Goal: Transaction & Acquisition: Book appointment/travel/reservation

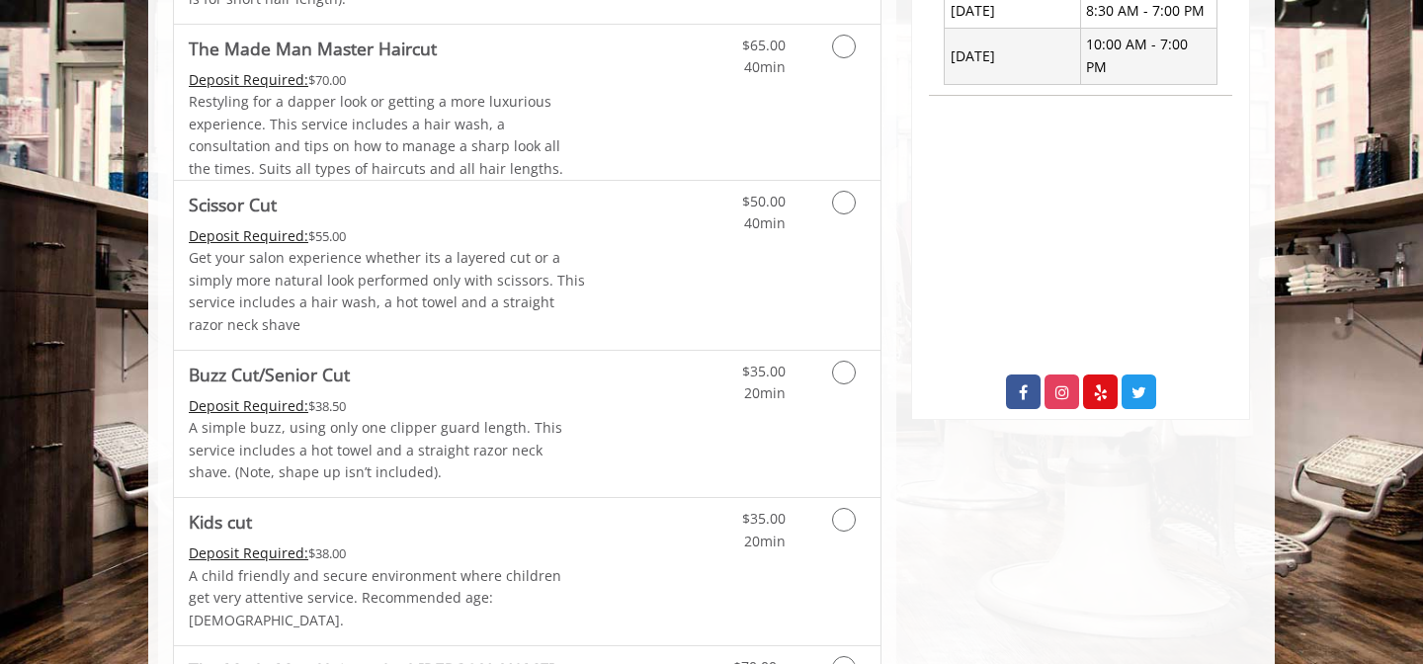
scroll to position [870, 0]
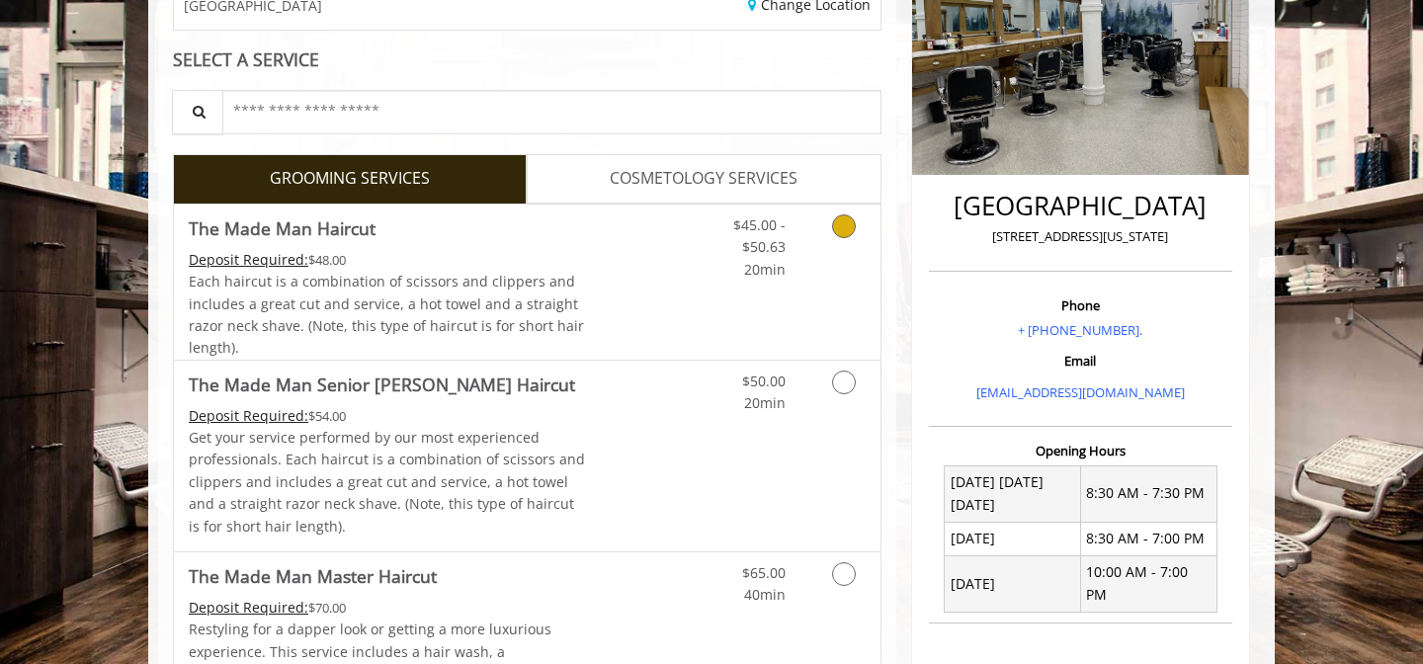
click at [576, 298] on div "Each haircut is a combination of scissors and clippers and includes a great cut…" at bounding box center [387, 315] width 397 height 89
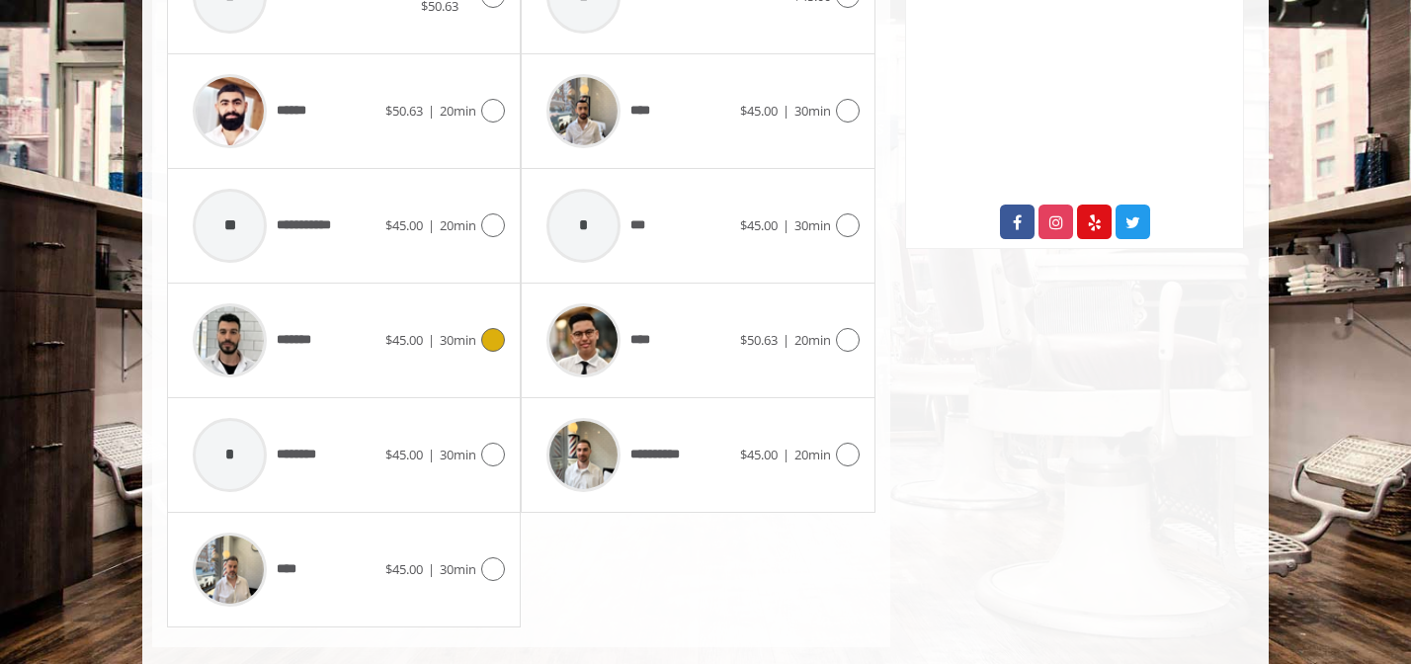
scroll to position [1041, 0]
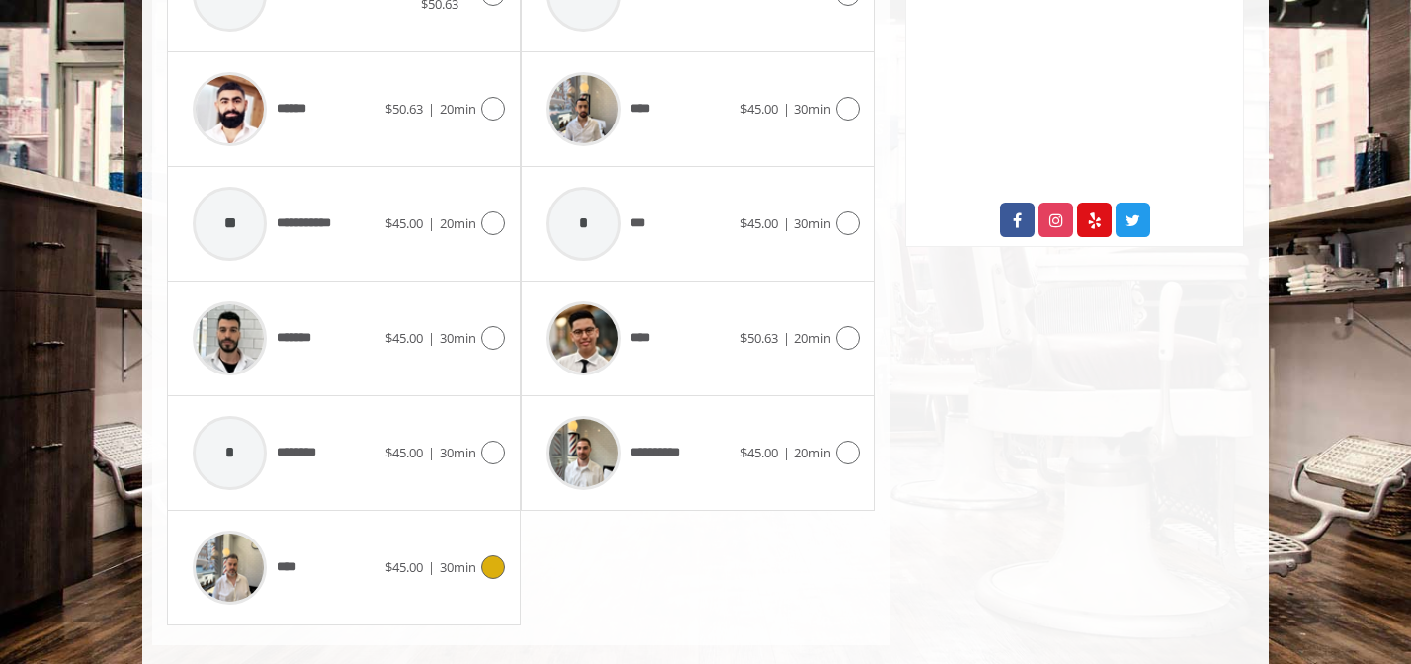
click at [491, 562] on icon at bounding box center [493, 567] width 24 height 24
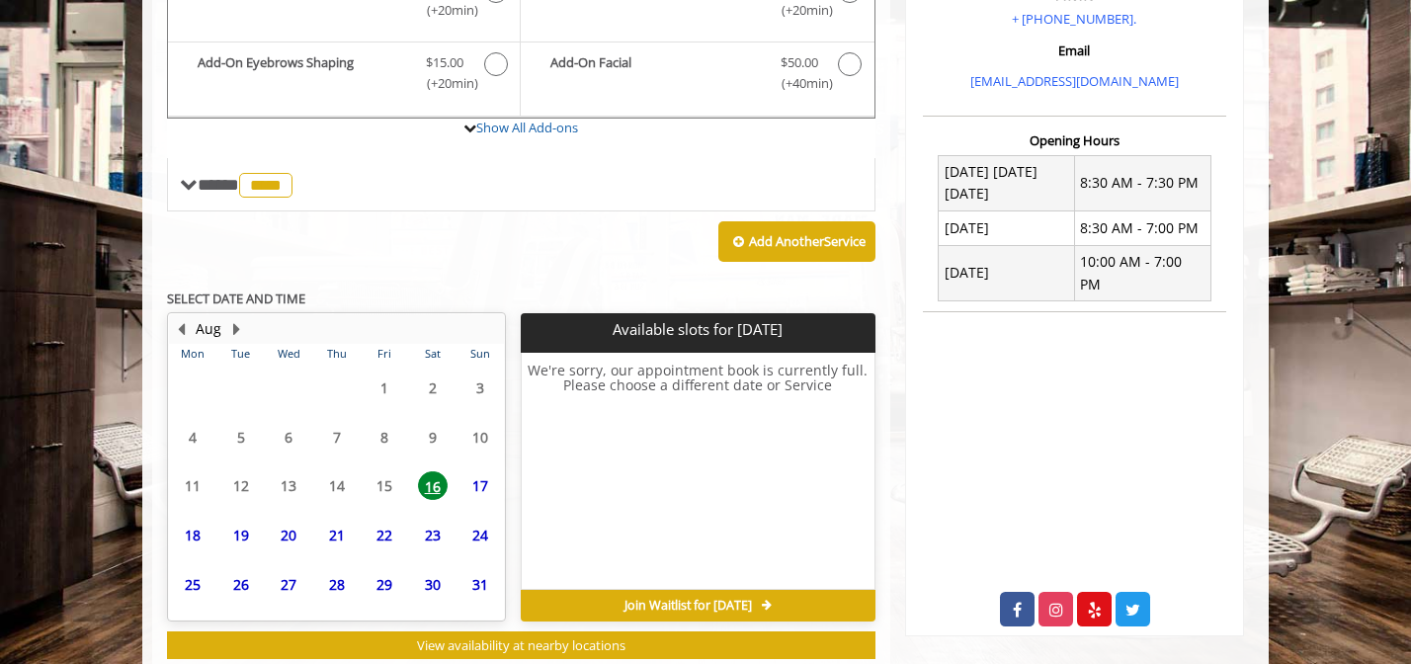
scroll to position [705, 0]
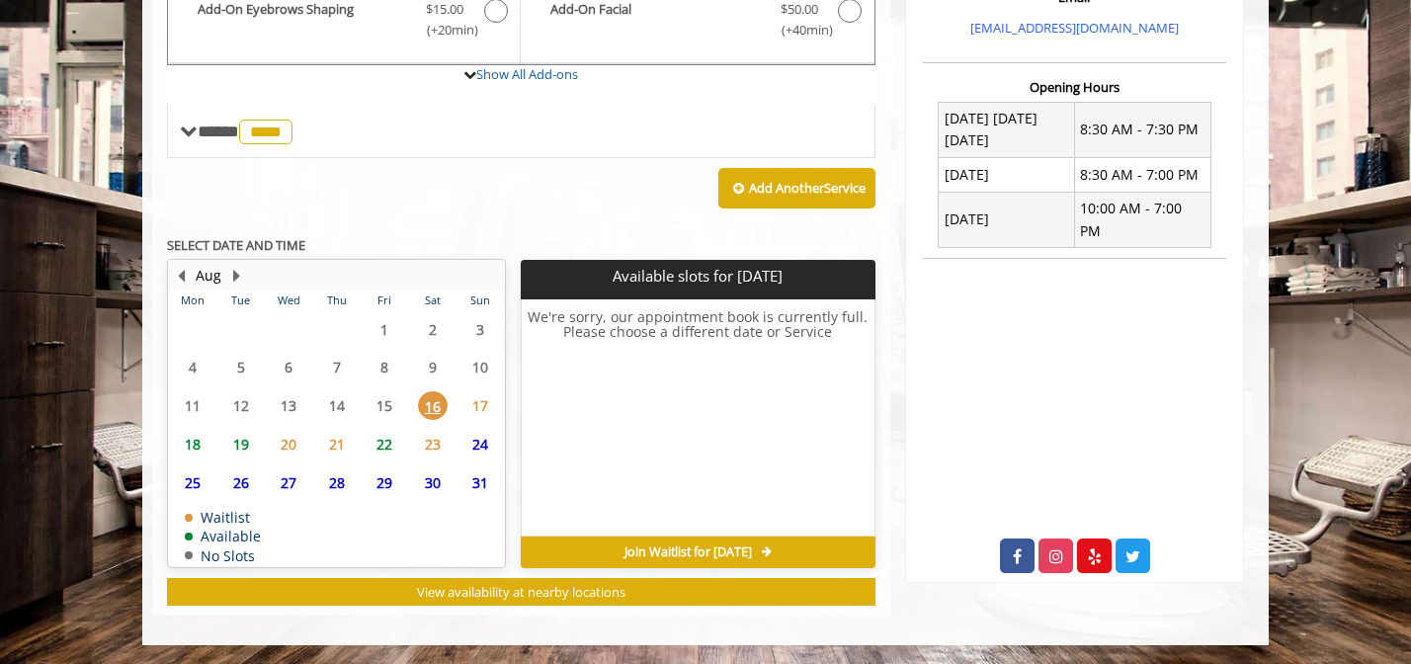
click at [483, 433] on span "24" at bounding box center [480, 444] width 30 height 29
click at [483, 409] on span "17" at bounding box center [480, 405] width 30 height 29
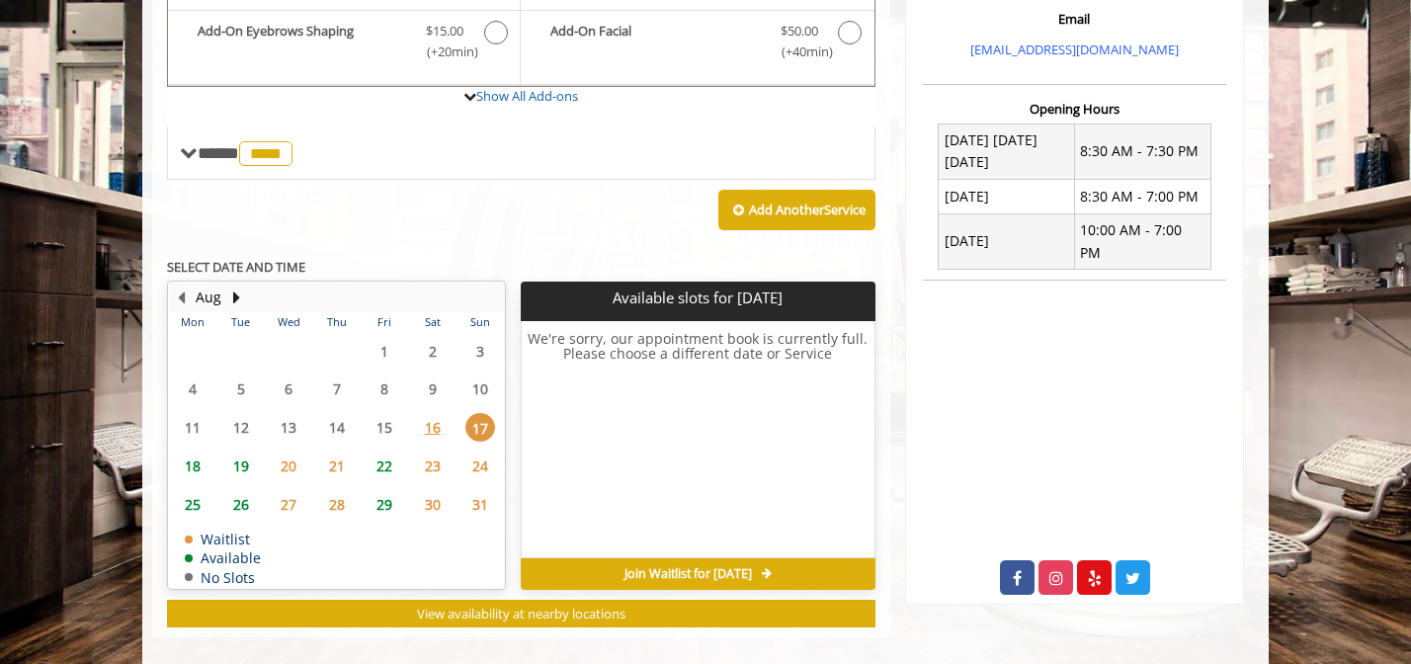
scroll to position [703, 0]
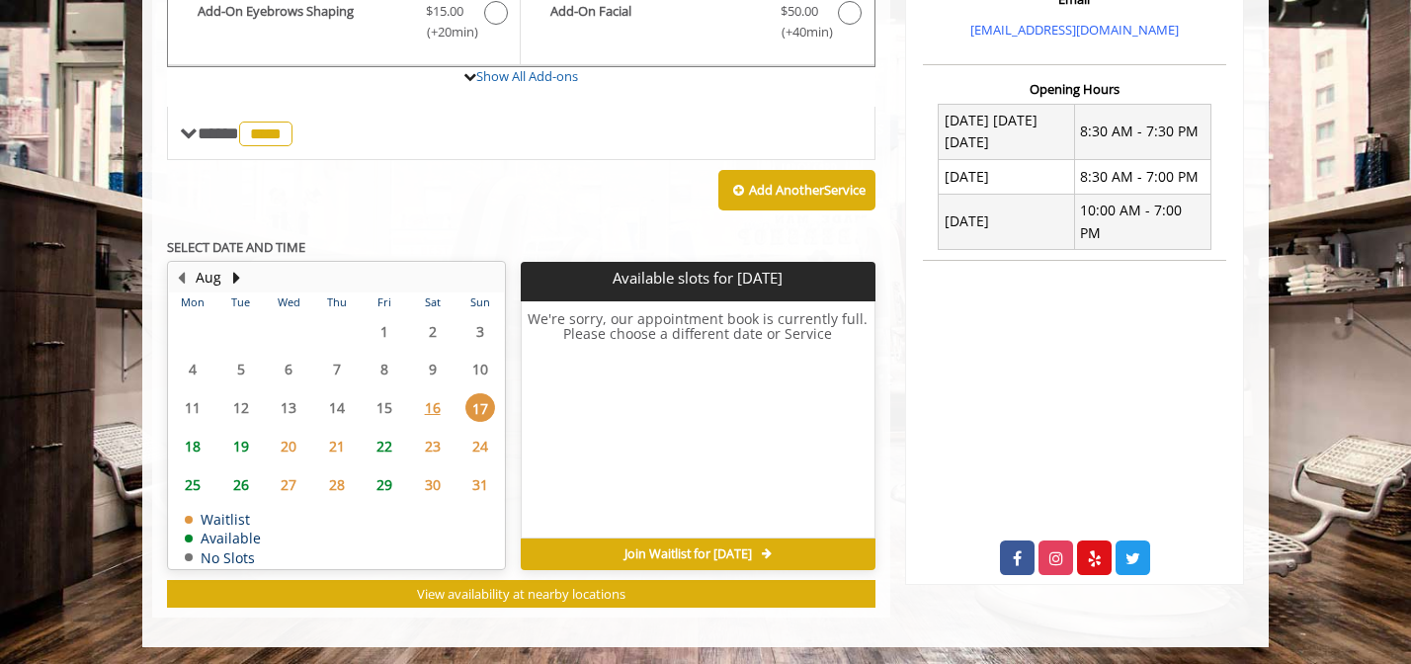
click at [193, 444] on span "18" at bounding box center [193, 446] width 30 height 29
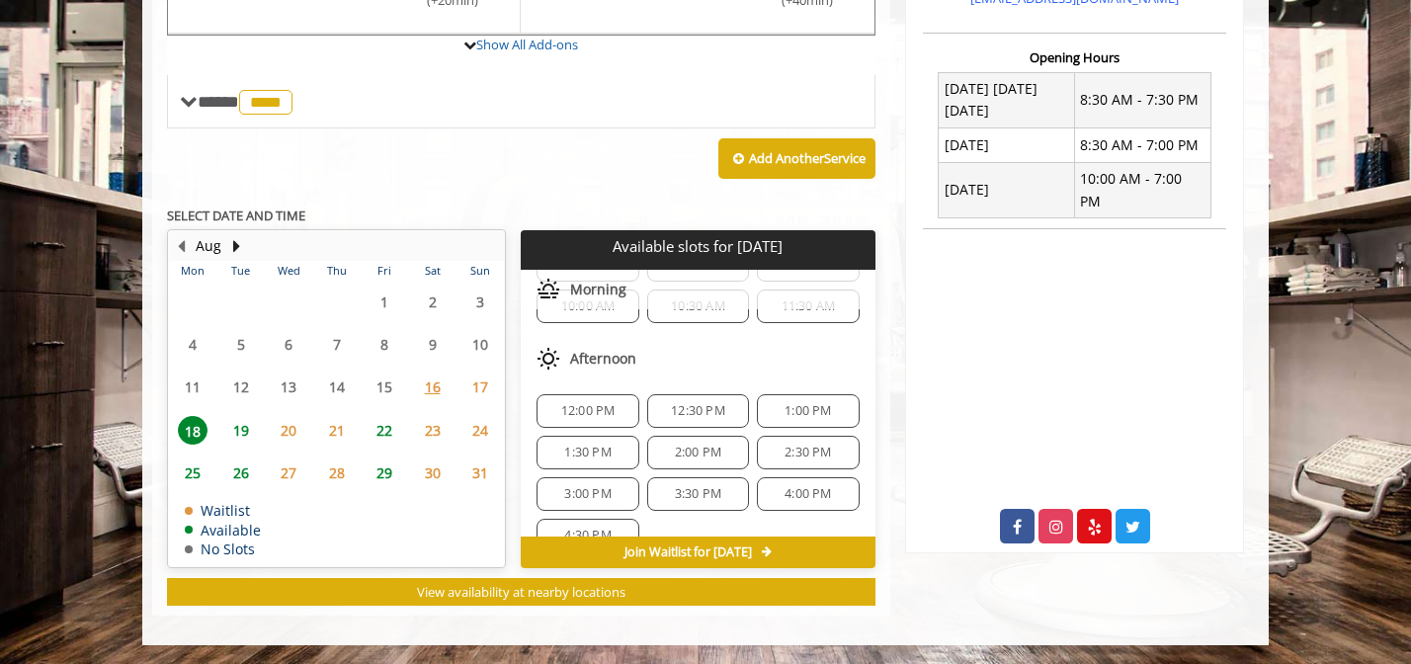
scroll to position [0, 0]
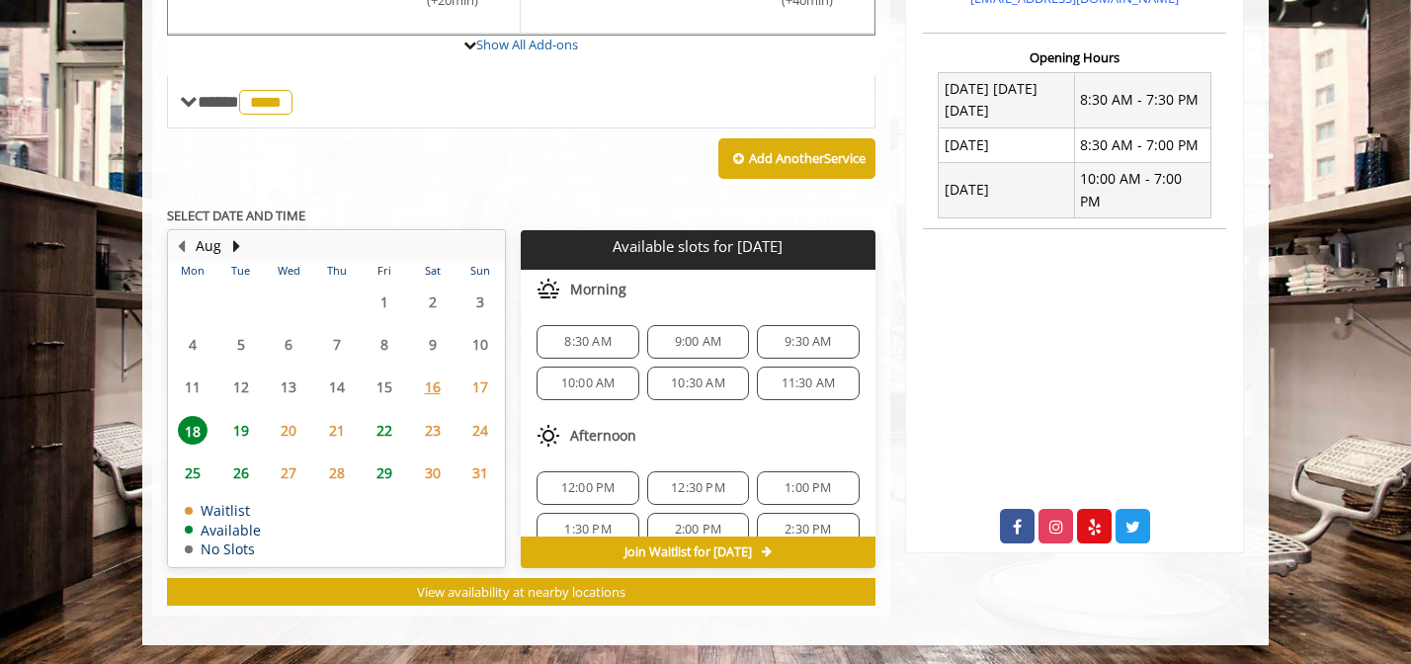
click at [479, 390] on span "17" at bounding box center [480, 387] width 30 height 29
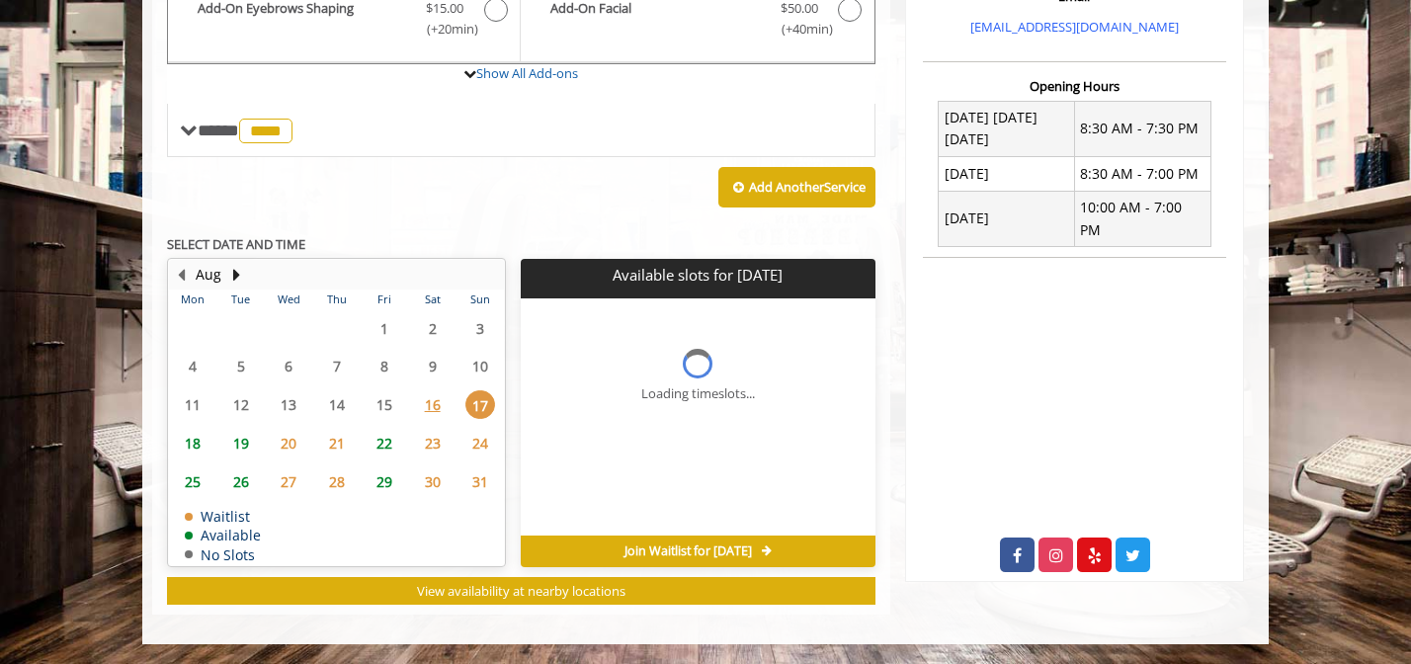
scroll to position [705, 0]
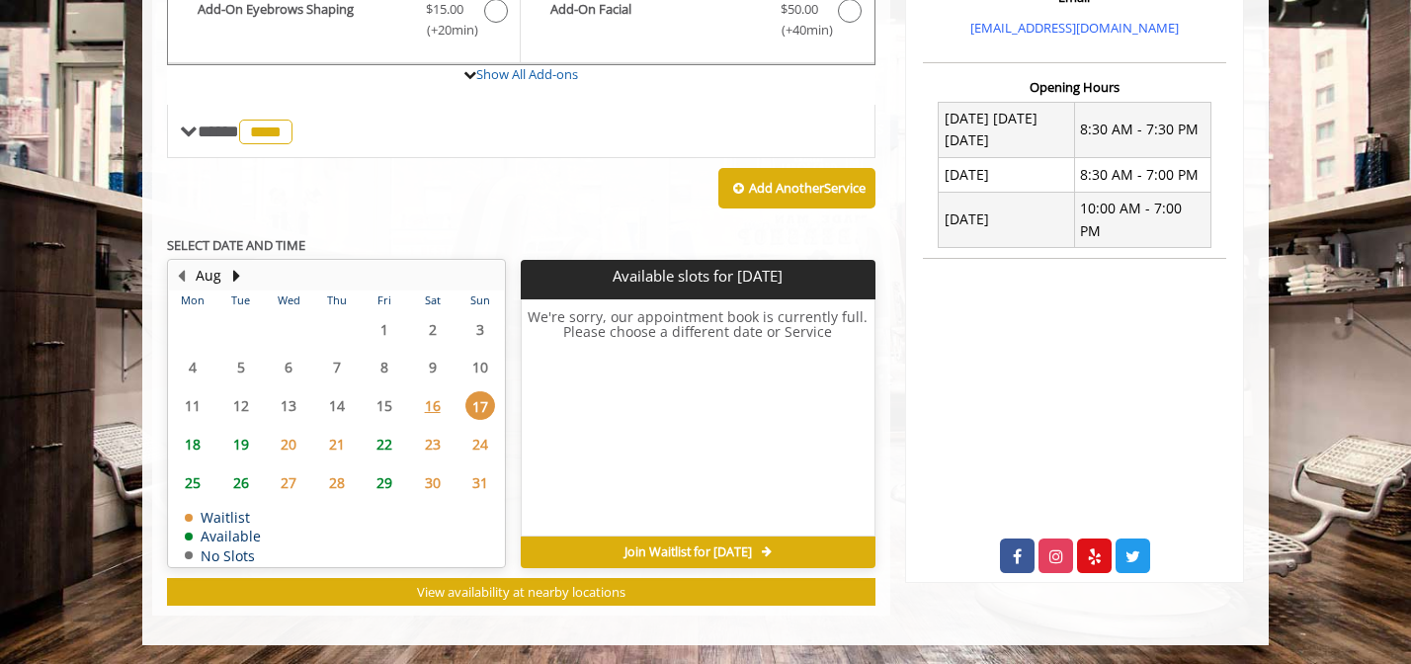
click at [337, 441] on span "21" at bounding box center [337, 444] width 30 height 29
click at [379, 445] on span "22" at bounding box center [385, 444] width 30 height 29
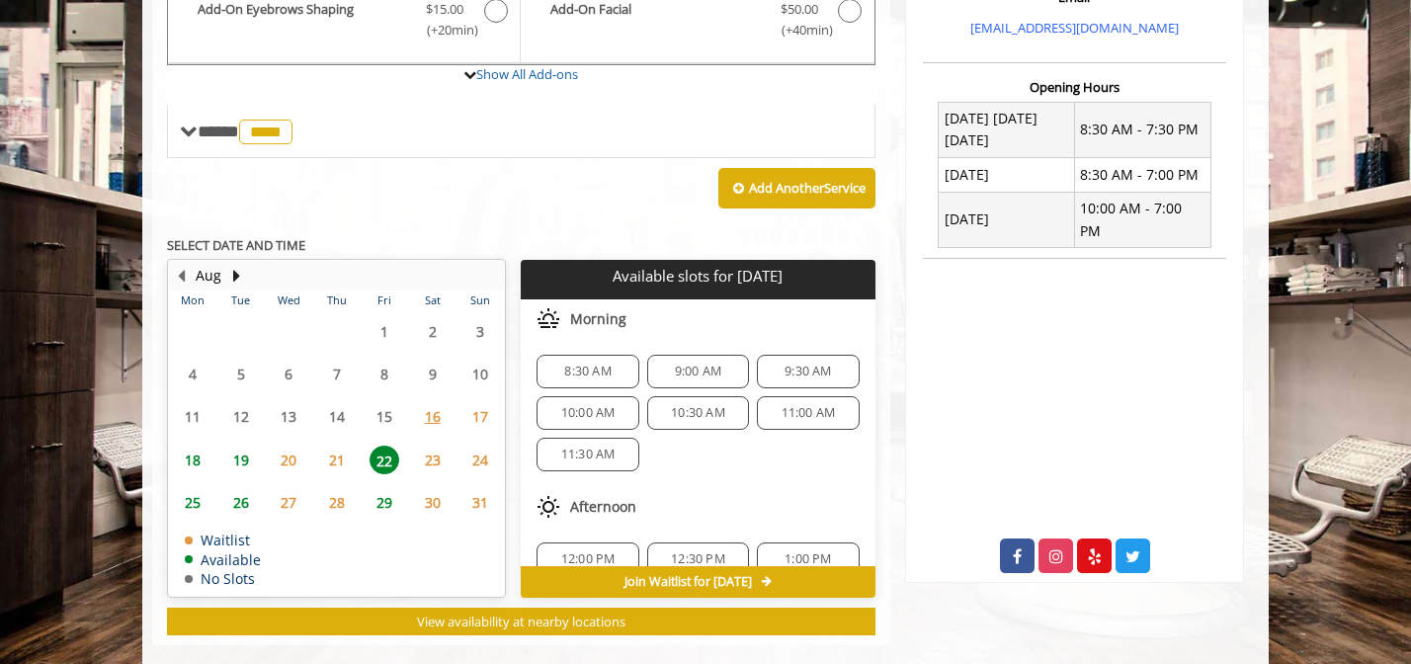
scroll to position [734, 0]
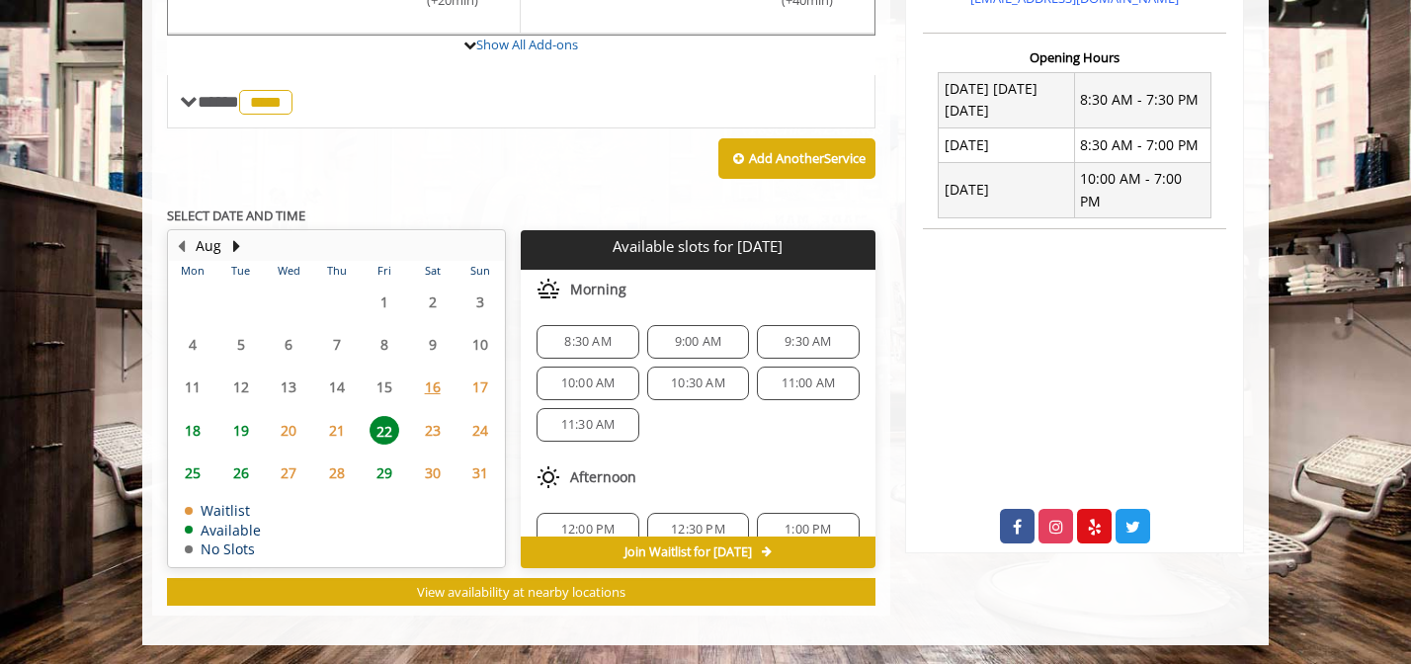
click at [474, 381] on span "17" at bounding box center [480, 387] width 30 height 29
